Goal: Transaction & Acquisition: Purchase product/service

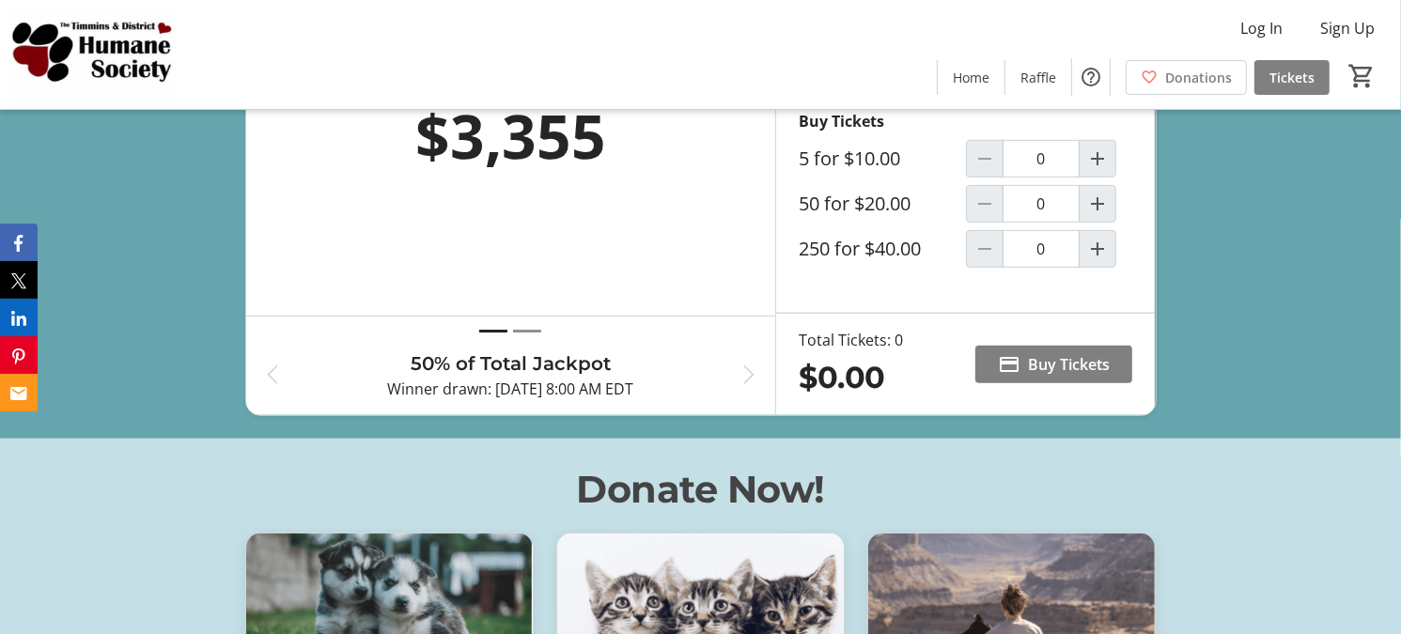
scroll to position [745, 0]
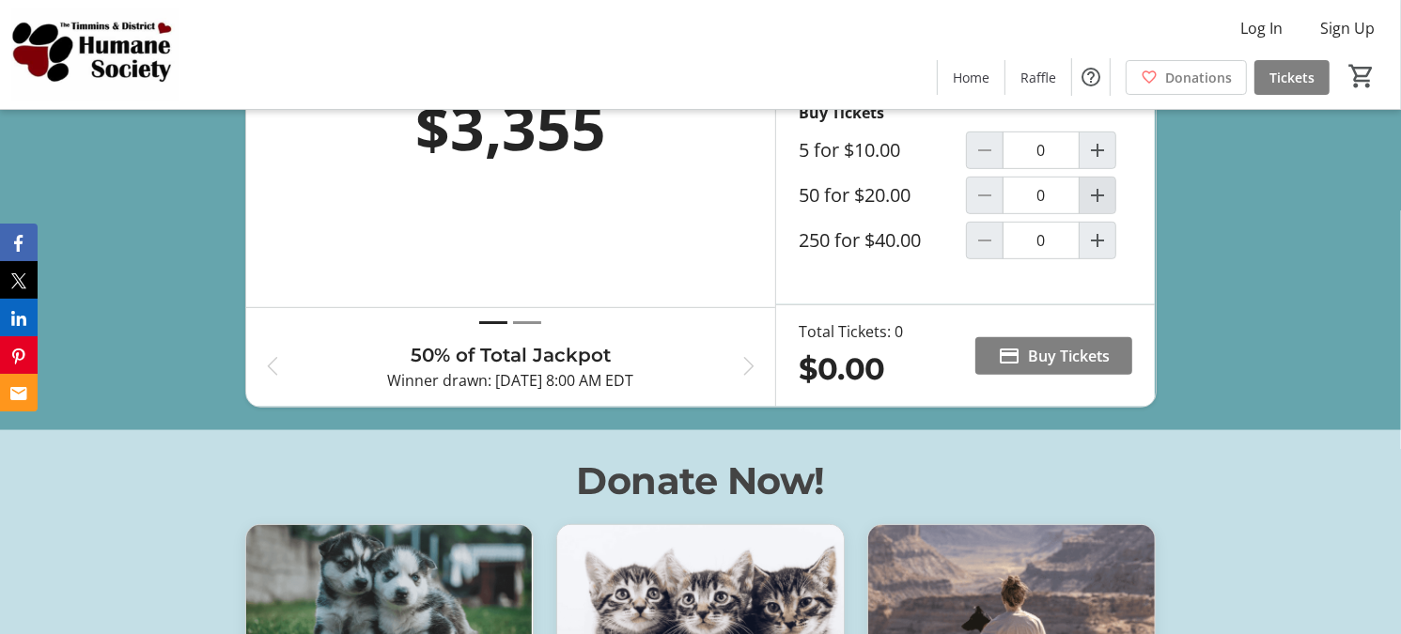
click at [1089, 207] on mat-icon "Increment by one" at bounding box center [1097, 195] width 23 height 23
type input "1"
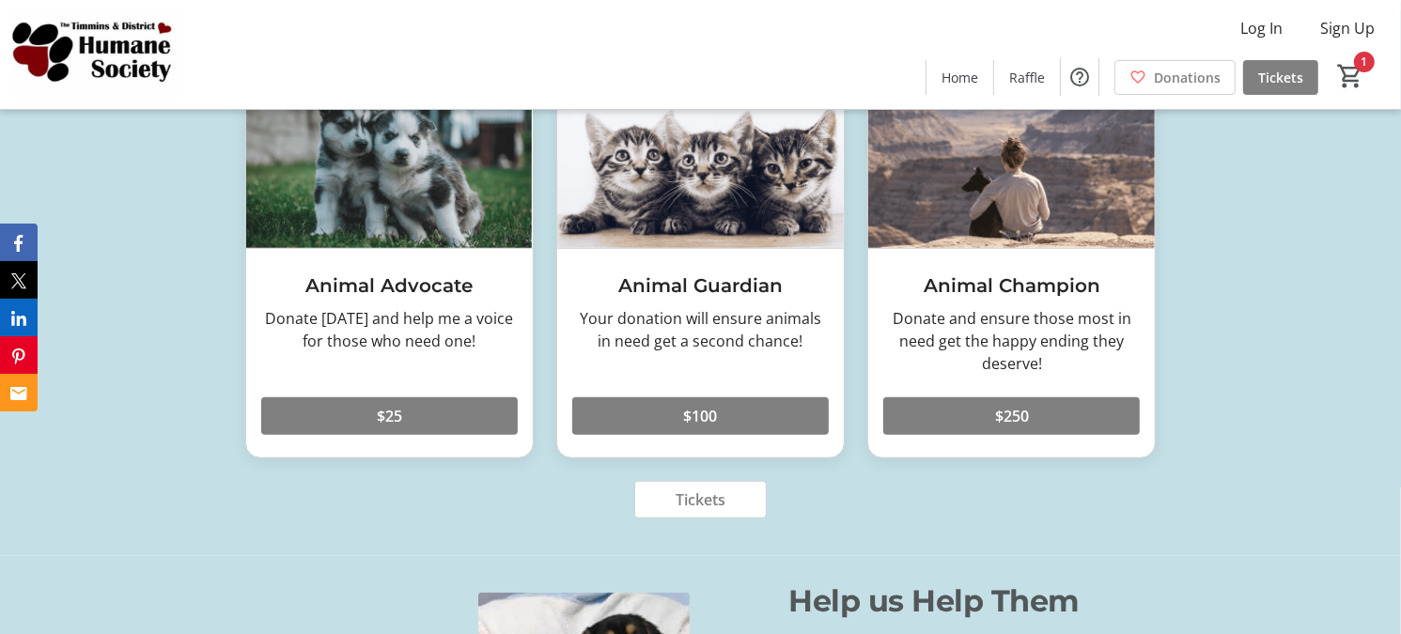
scroll to position [1203, 0]
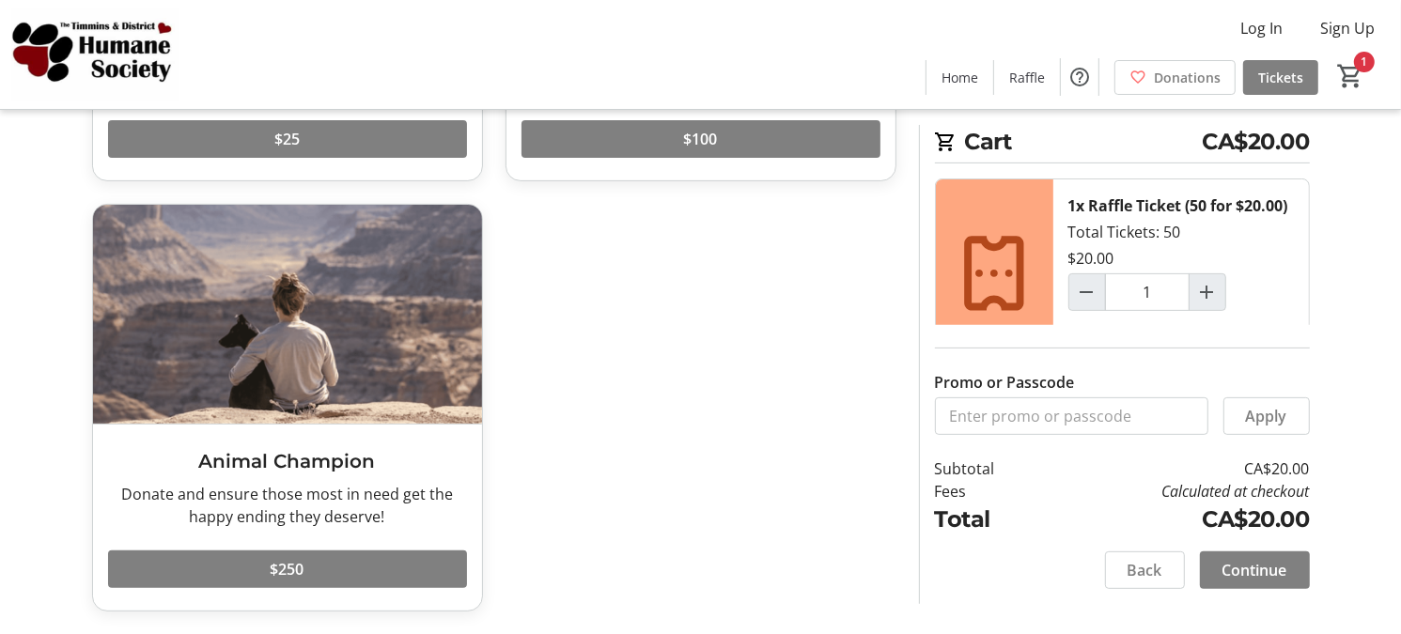
scroll to position [529, 0]
click at [1251, 559] on span "Continue" at bounding box center [1255, 570] width 65 height 23
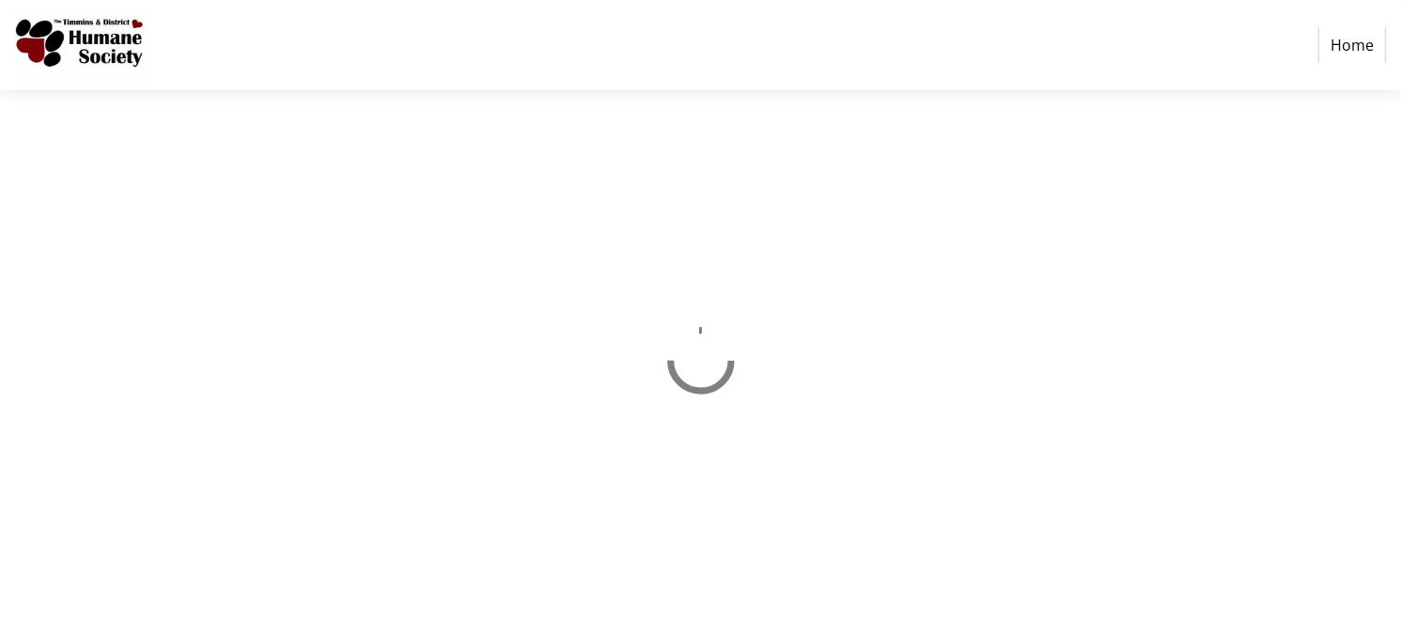
select select "CA"
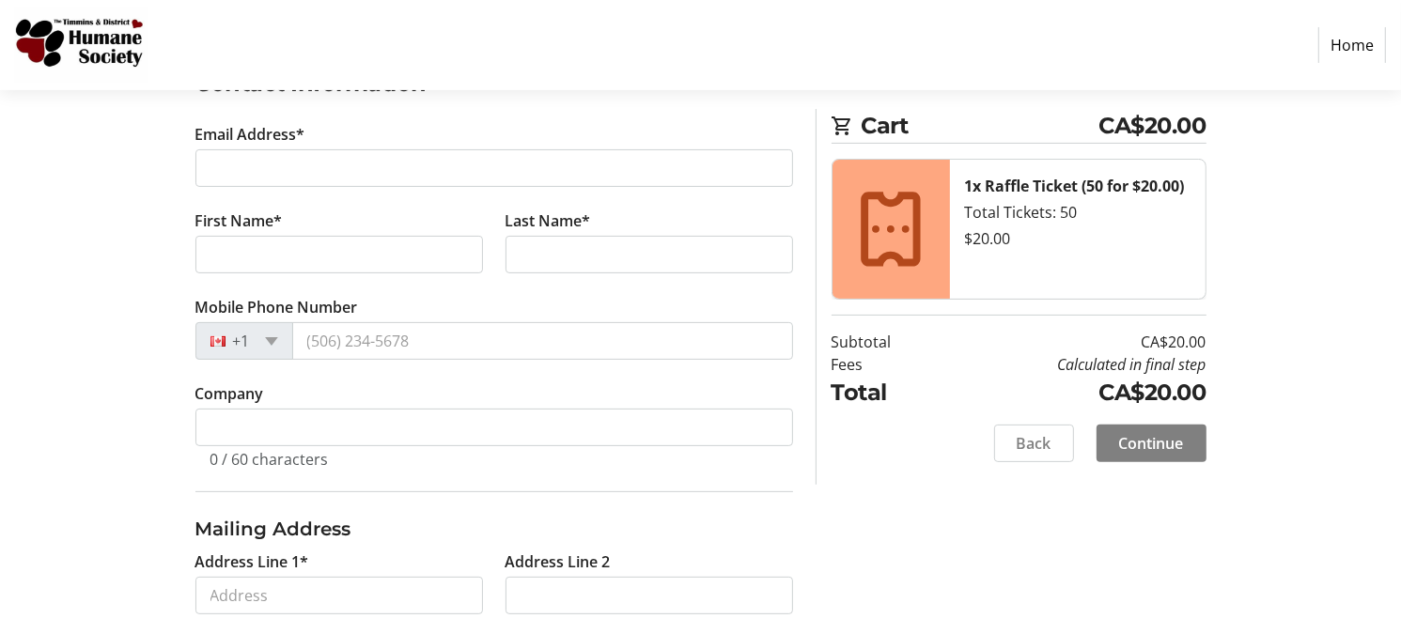
scroll to position [351, 0]
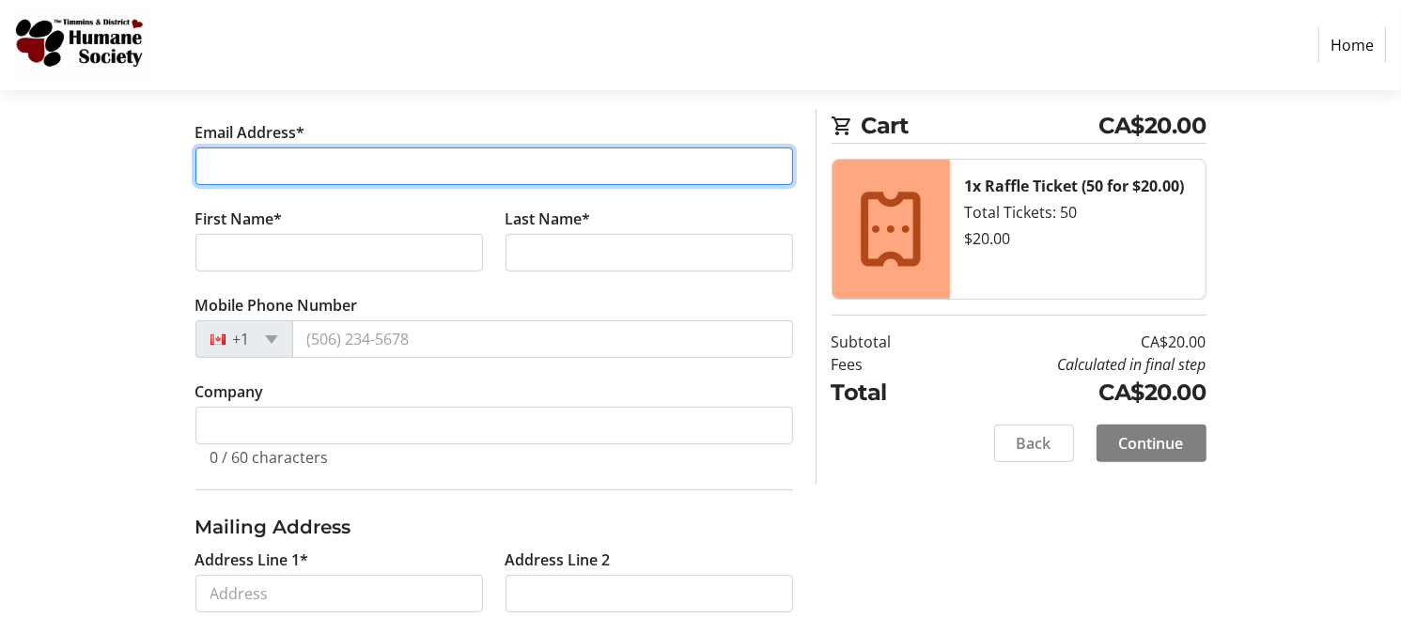
click at [637, 185] on input "Email Address*" at bounding box center [494, 167] width 598 height 38
type input "[EMAIL_ADDRESS][DOMAIN_NAME]"
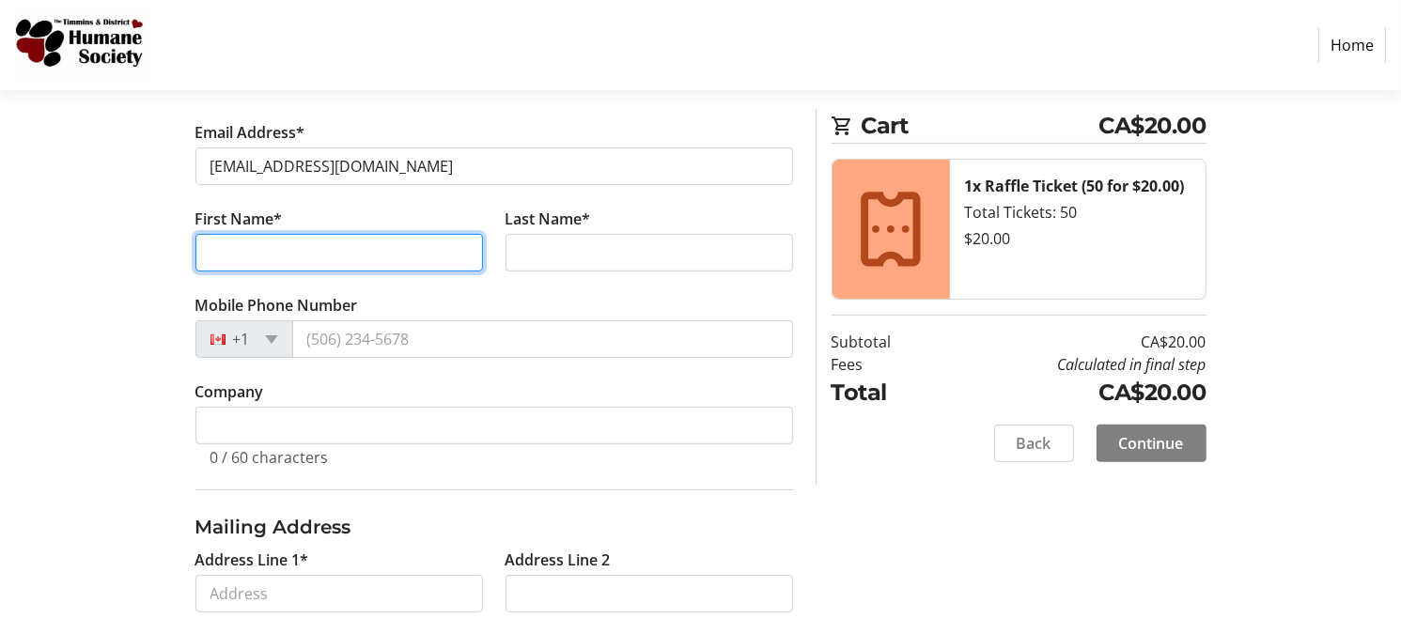
click at [396, 272] on input "First Name*" at bounding box center [339, 253] width 288 height 38
type input "[PERSON_NAME]"
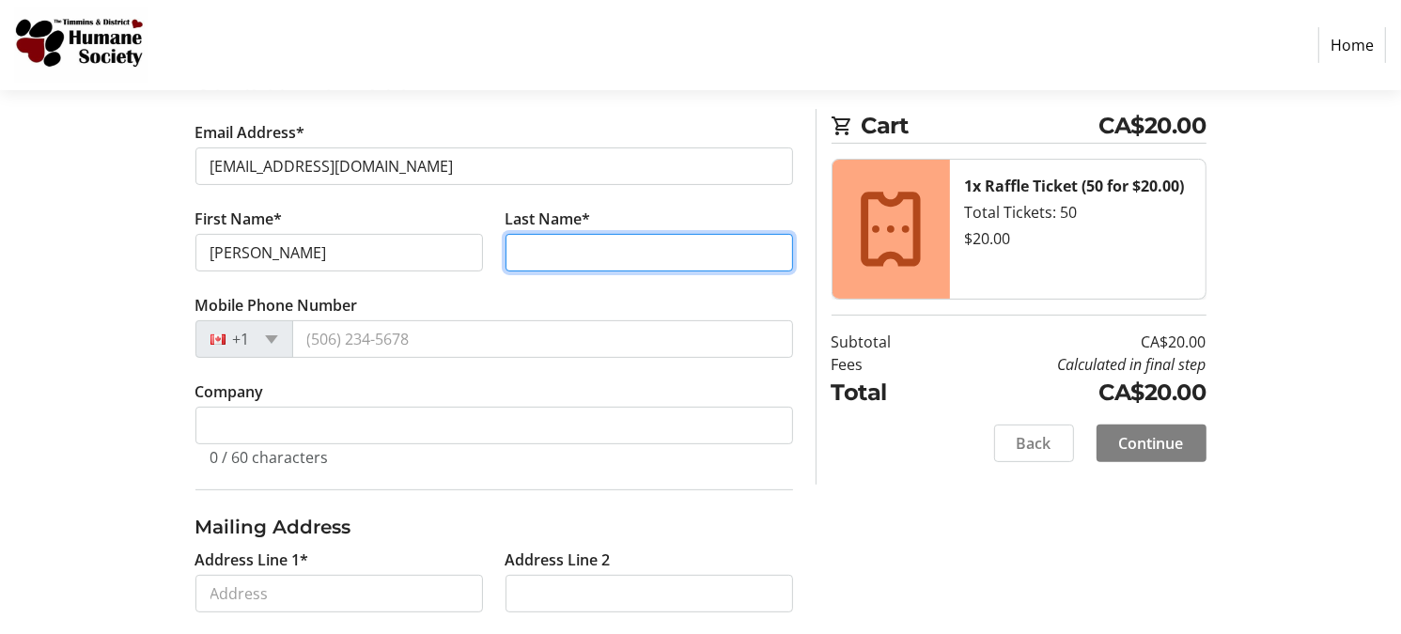
click at [587, 272] on input "Last Name*" at bounding box center [650, 253] width 288 height 38
type input "Papple"
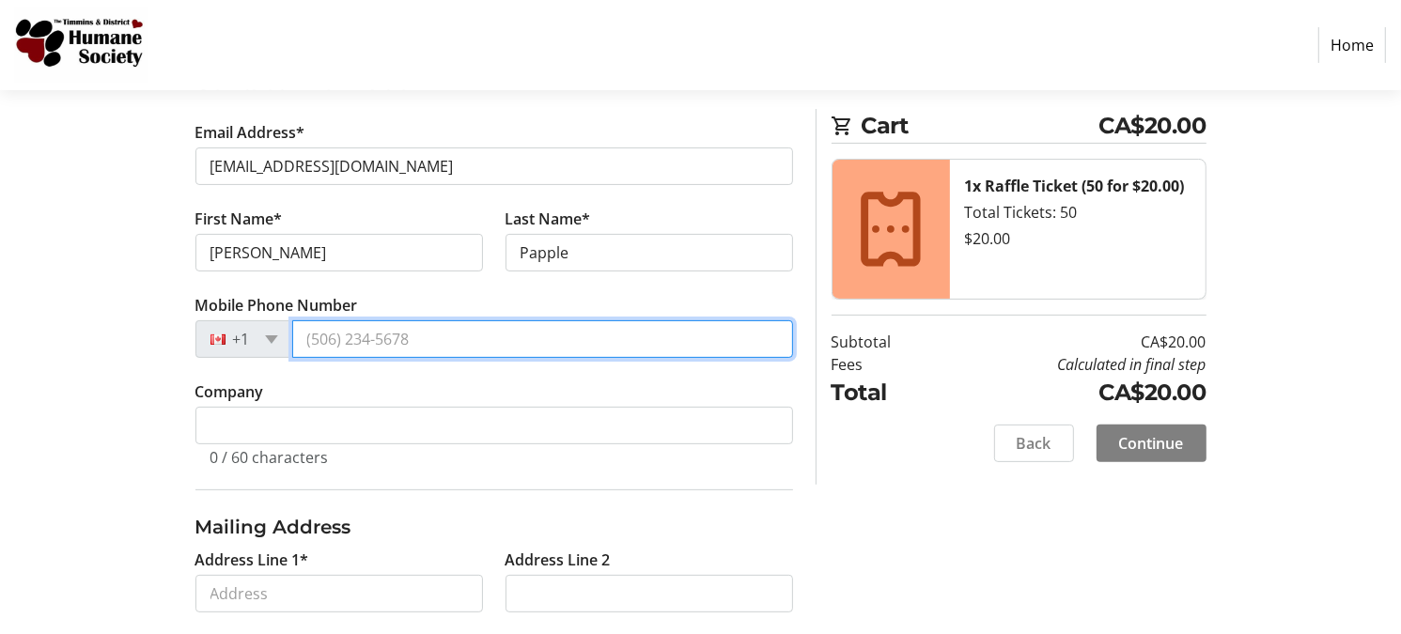
click at [478, 358] on input "Mobile Phone Number" at bounding box center [542, 339] width 501 height 38
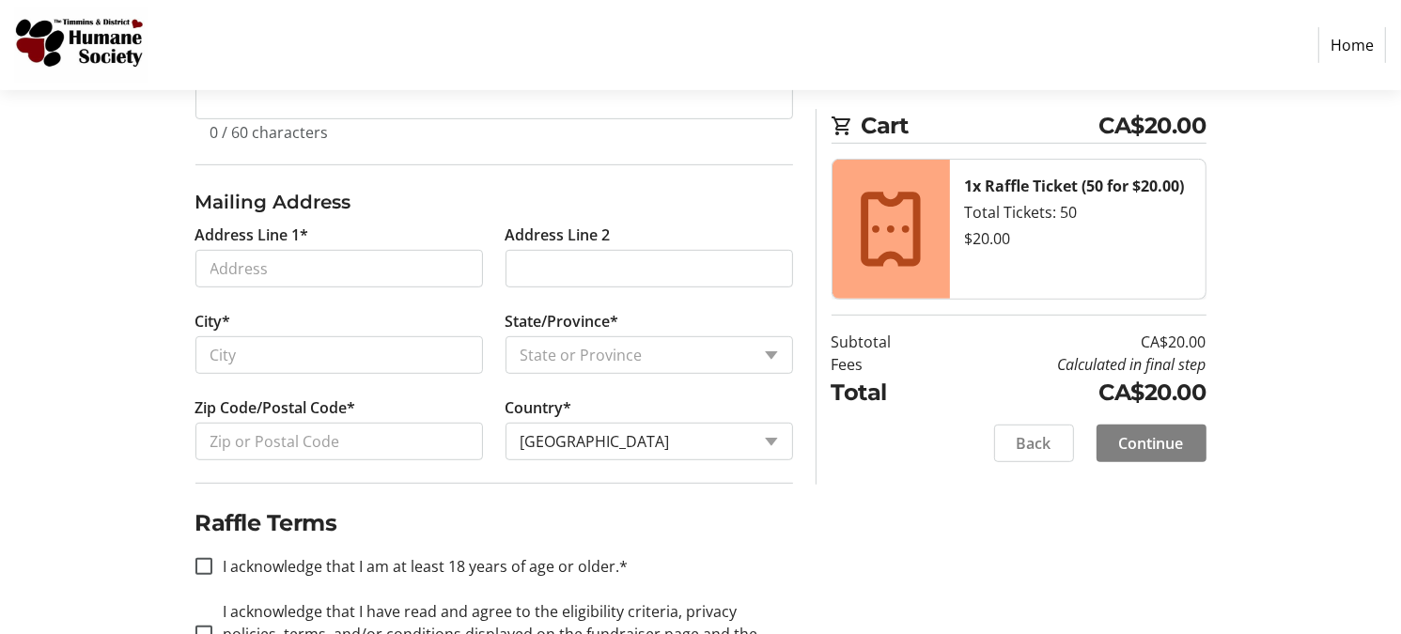
scroll to position [667, 0]
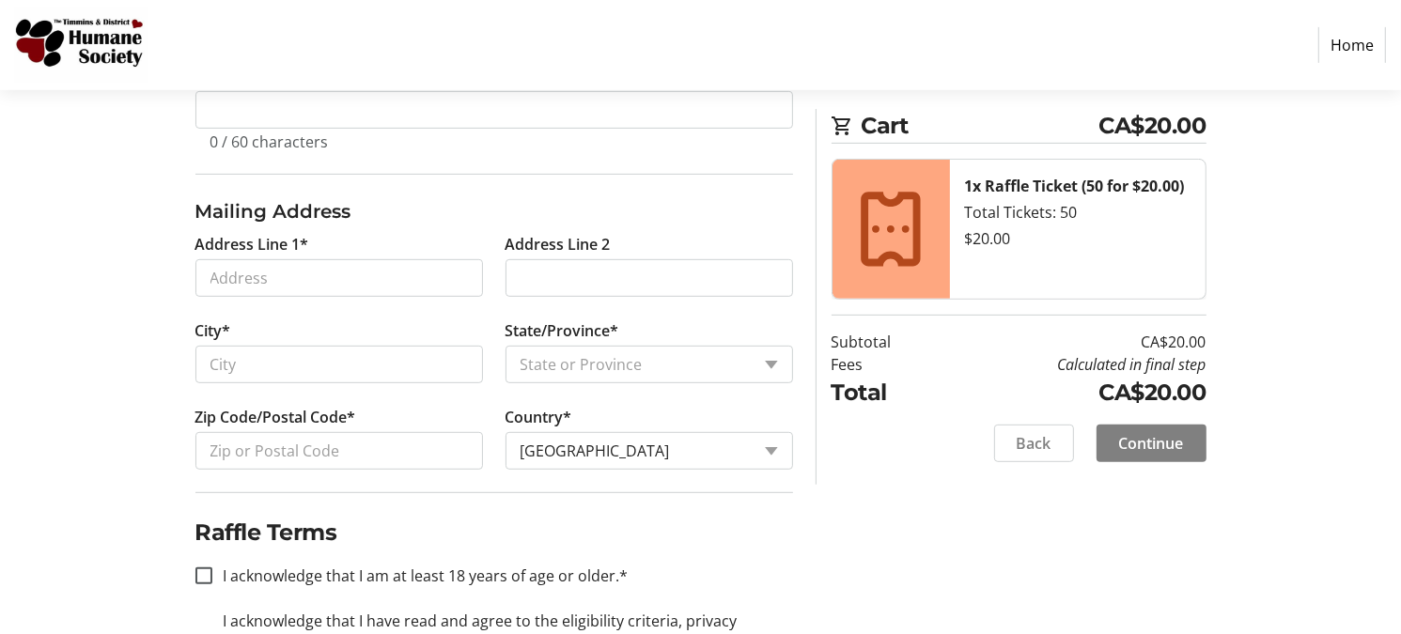
type input "[PHONE_NUMBER]"
click at [422, 297] on input "Address Line 1*" at bounding box center [339, 278] width 288 height 38
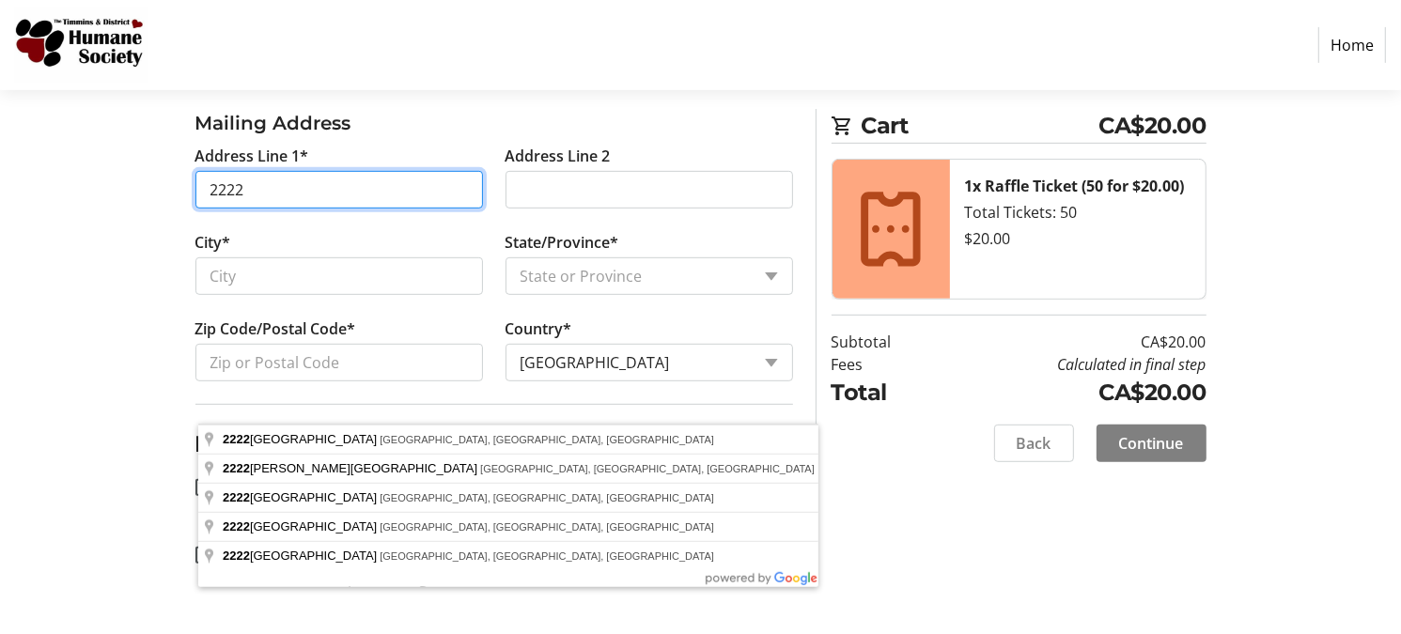
scroll to position [845, 0]
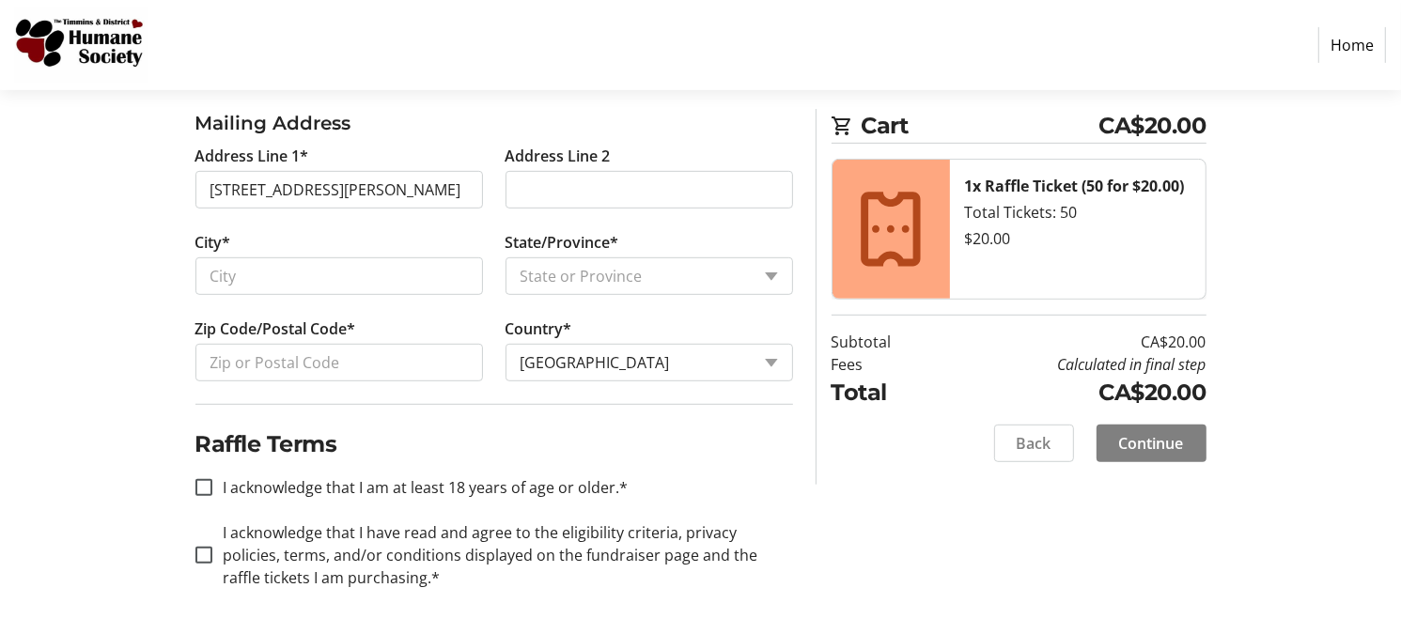
type input "[STREET_ADDRESS][PERSON_NAME]"
type input "Timmins"
select select "ON"
type input "P4R 0H6"
drag, startPoint x: 1390, startPoint y: 373, endPoint x: 1388, endPoint y: 406, distance: 32.9
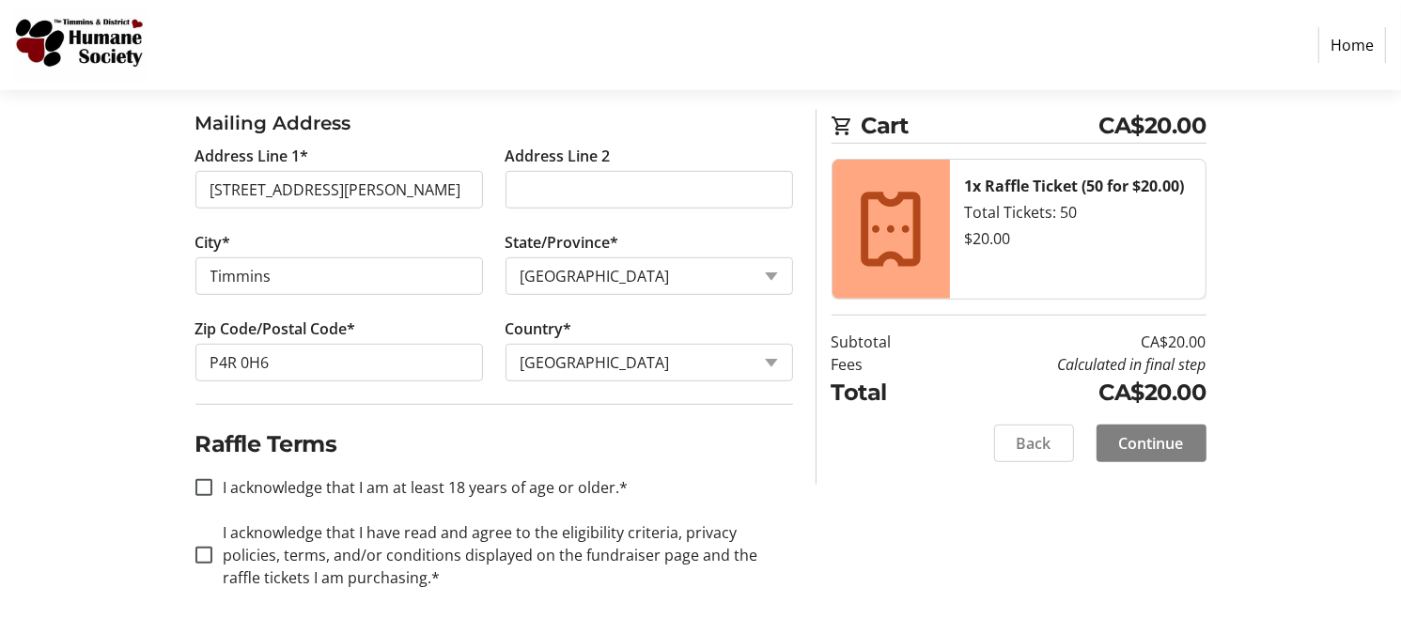
drag, startPoint x: 204, startPoint y: 445, endPoint x: 206, endPoint y: 507, distance: 61.1
click at [204, 479] on input "I acknowledge that I am at least 18 years of age or older.*" at bounding box center [203, 487] width 17 height 17
checkbox input "true"
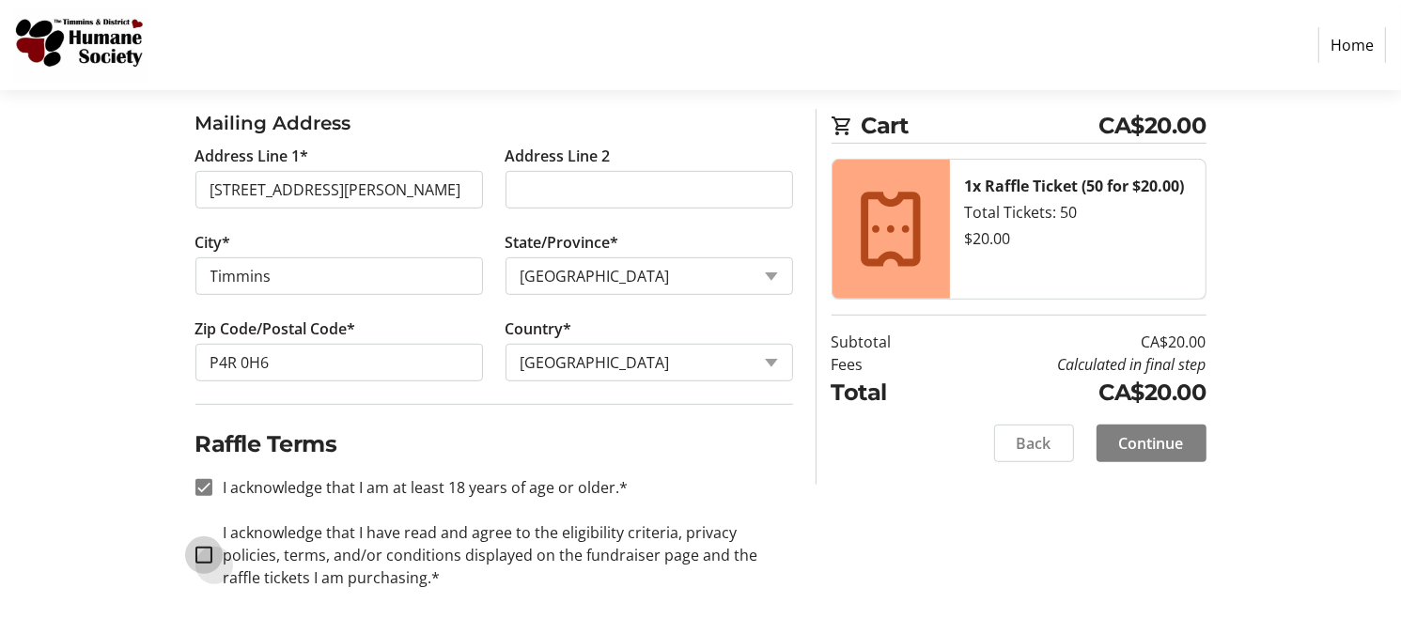
click at [206, 547] on input "I acknowledge that I have read and agree to the eligibility criteria, privacy p…" at bounding box center [203, 555] width 17 height 17
checkbox input "true"
drag, startPoint x: 1398, startPoint y: 459, endPoint x: 1406, endPoint y: 514, distance: 56.0
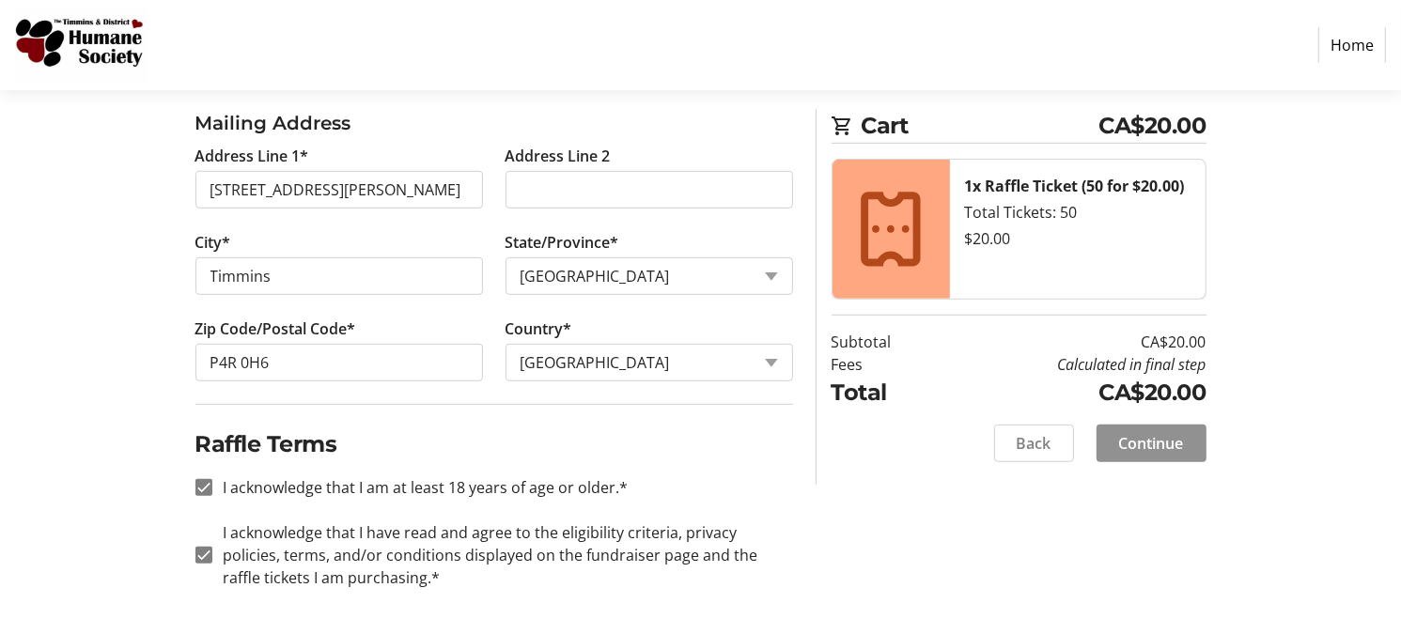
click at [1176, 455] on span "Continue" at bounding box center [1151, 443] width 65 height 23
